Goal: Information Seeking & Learning: Learn about a topic

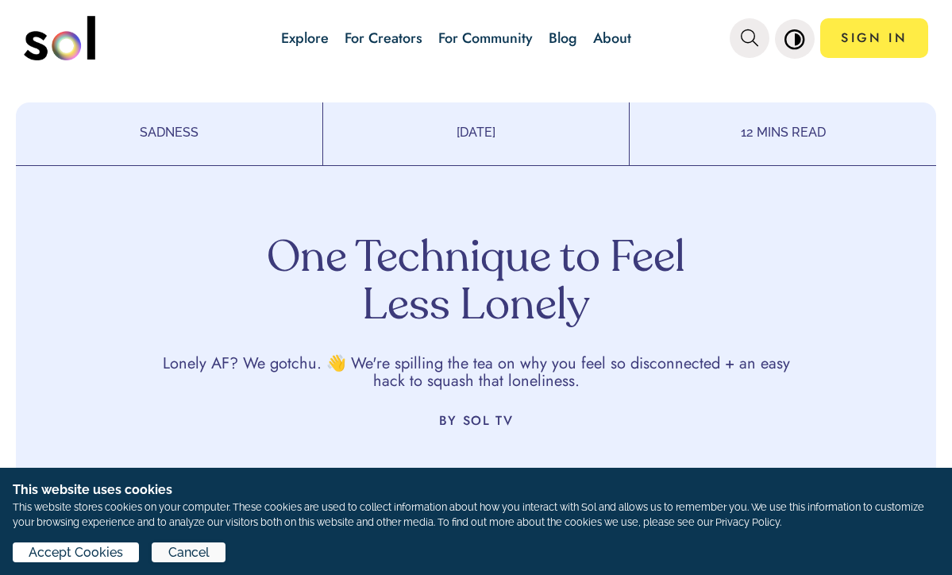
click at [200, 550] on span "Cancel" at bounding box center [188, 552] width 41 height 19
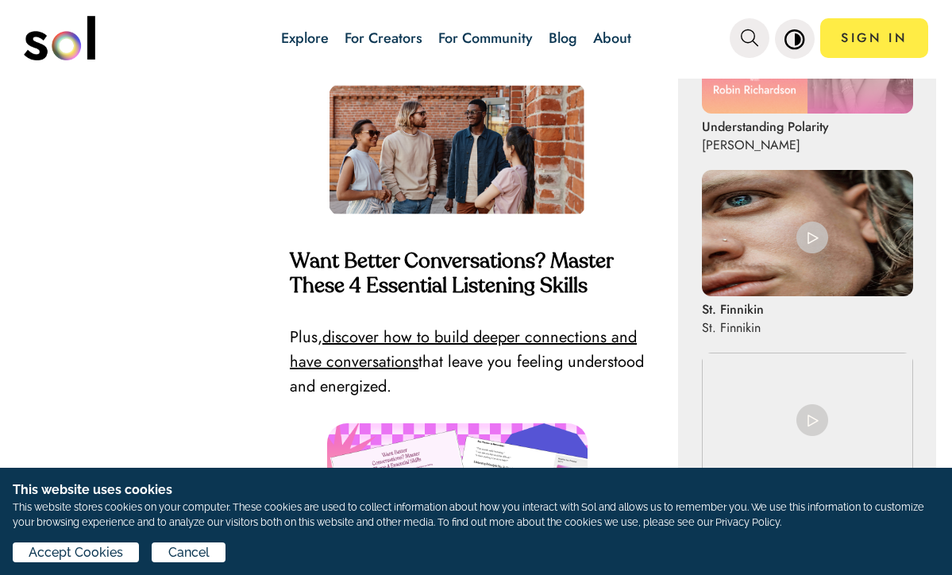
scroll to position [1265, 0]
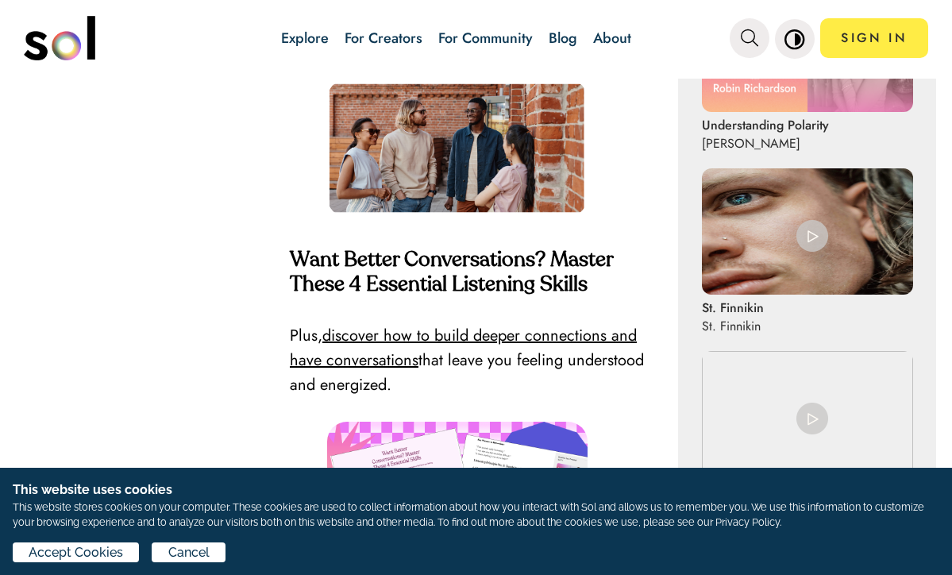
click at [407, 350] on link "discover how to build deeper connections and have conversations" at bounding box center [463, 348] width 347 height 48
